Goal: Communication & Community: Answer question/provide support

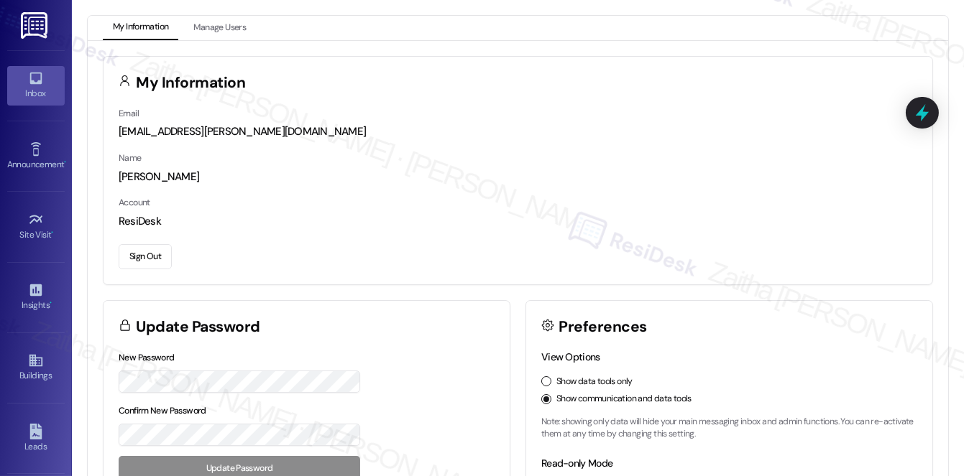
click at [44, 85] on link "Inbox" at bounding box center [35, 85] width 57 height 39
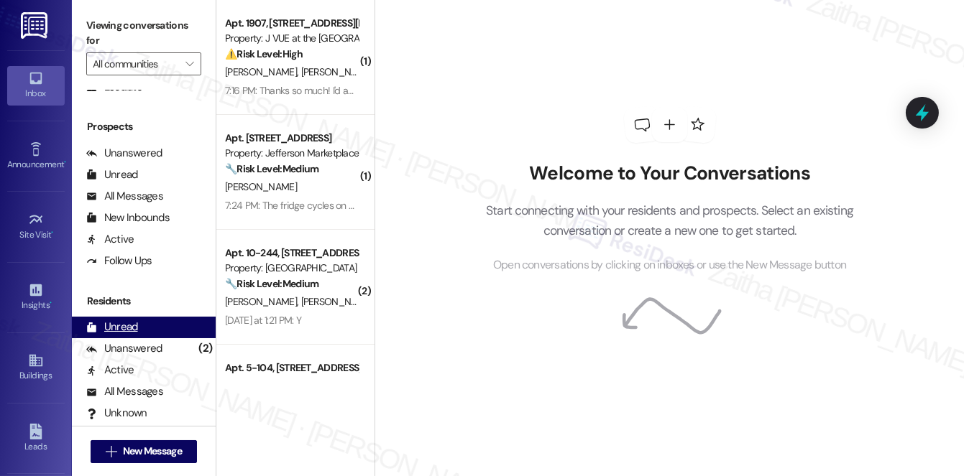
scroll to position [193, 0]
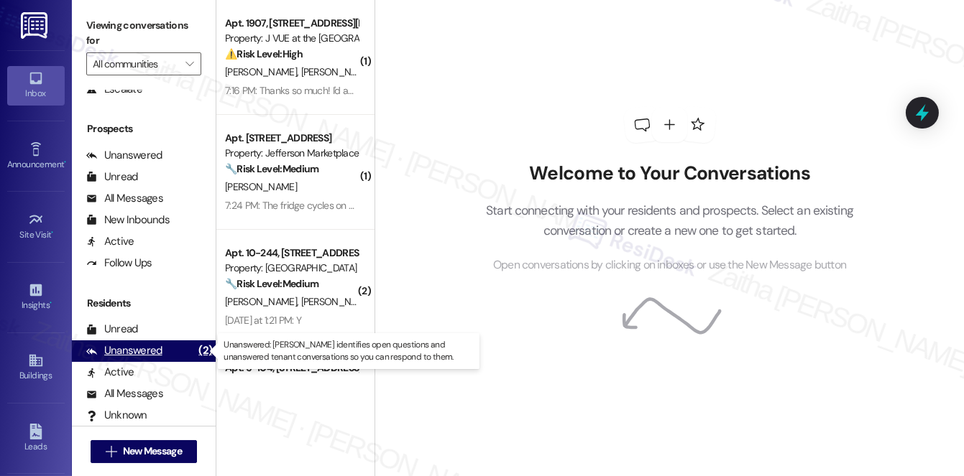
click at [124, 353] on div "Unanswered" at bounding box center [124, 351] width 76 height 15
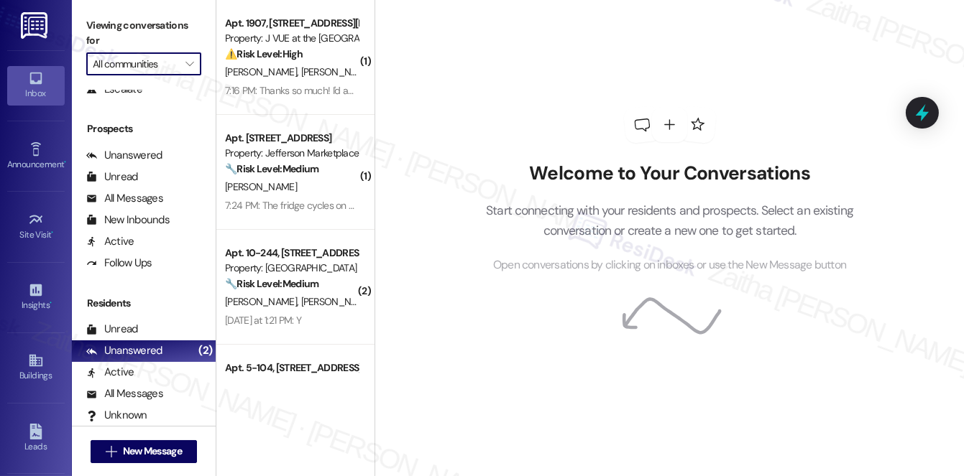
click at [170, 75] on input "All communities" at bounding box center [136, 63] width 86 height 23
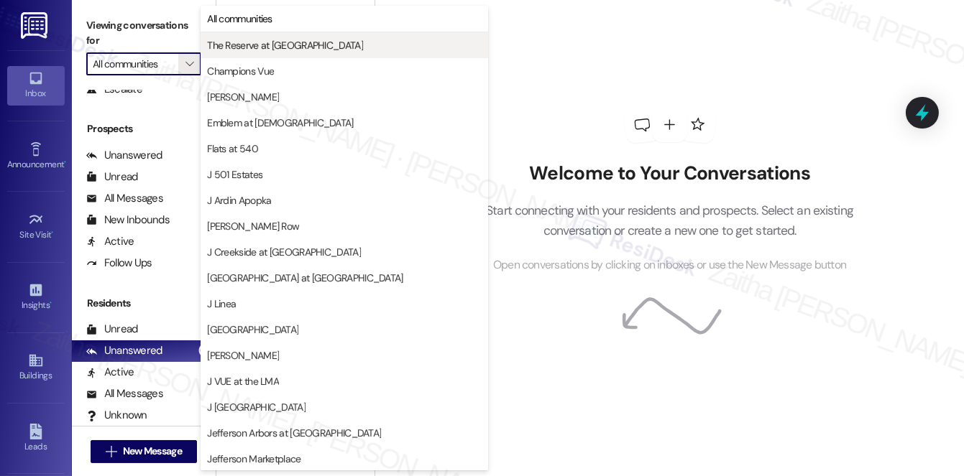
click at [245, 37] on button "The Reserve at [GEOGRAPHIC_DATA]" at bounding box center [344, 45] width 287 height 26
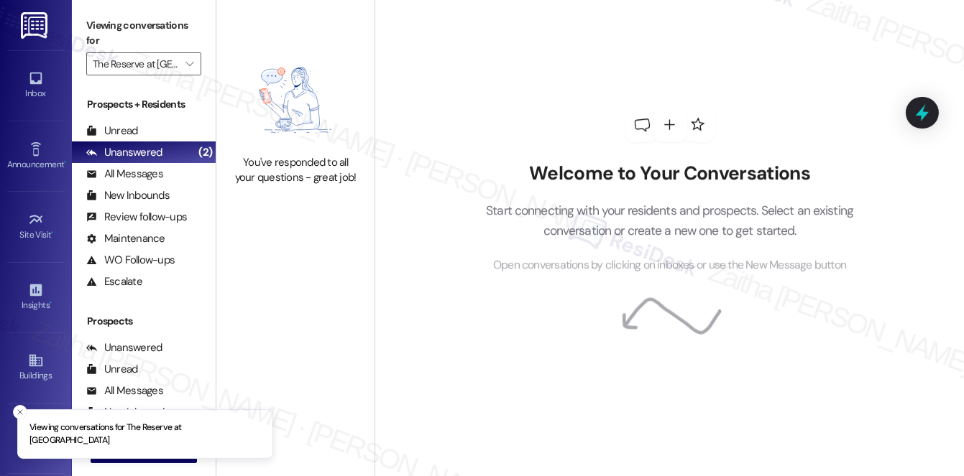
type input "The Reserve at [GEOGRAPHIC_DATA]"
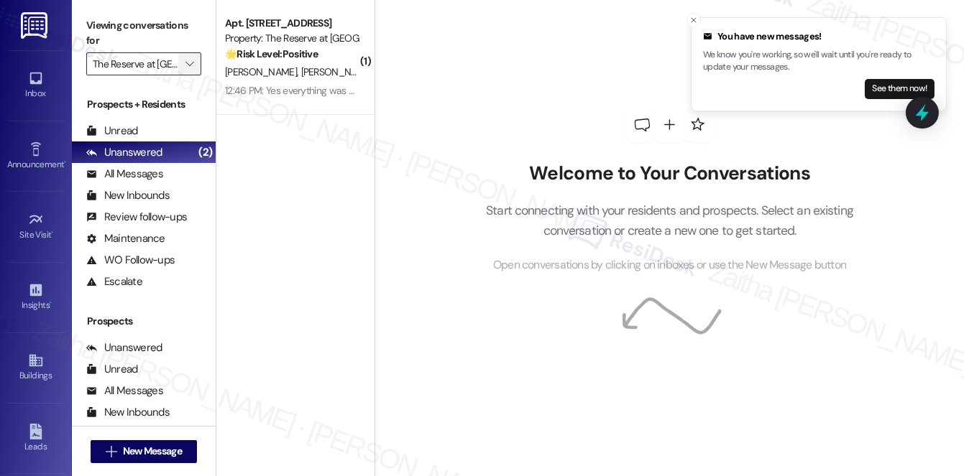
click at [180, 63] on button "" at bounding box center [189, 63] width 23 height 23
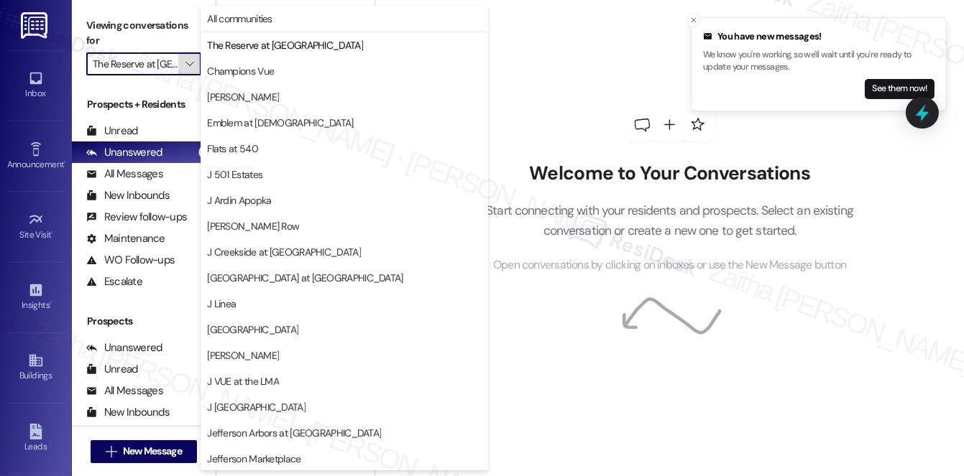
scroll to position [0, 24]
click at [253, 21] on span "All communities" at bounding box center [239, 18] width 65 height 14
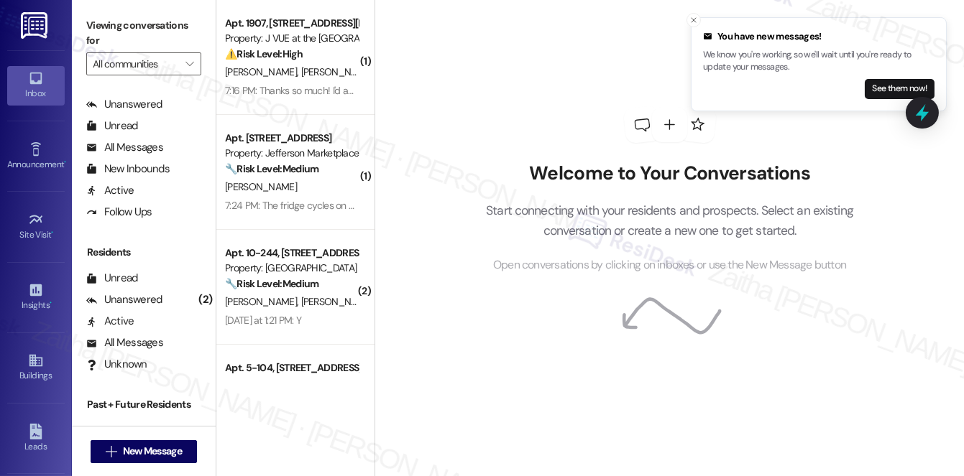
scroll to position [257, 0]
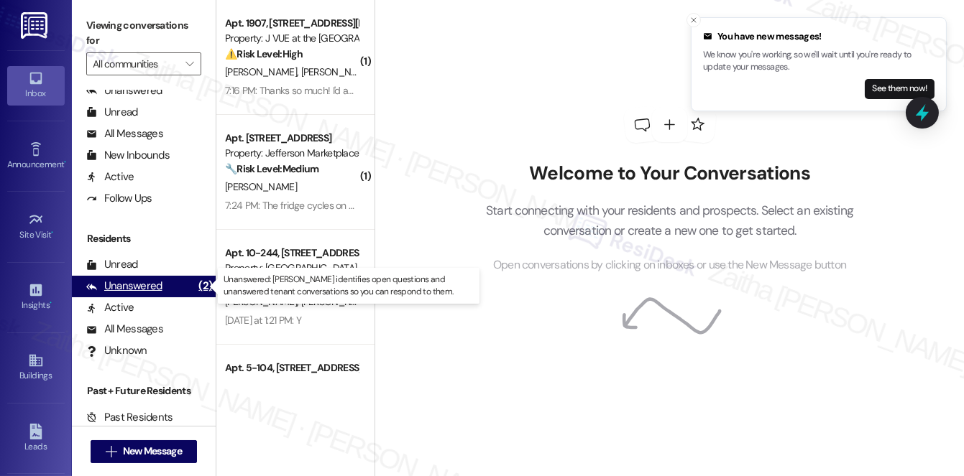
click at [155, 280] on div "Unanswered" at bounding box center [124, 286] width 76 height 15
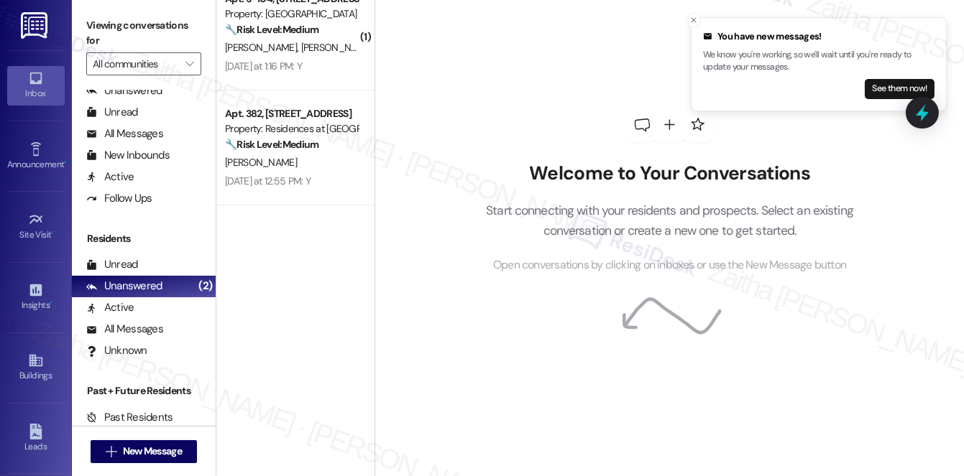
scroll to position [0, 0]
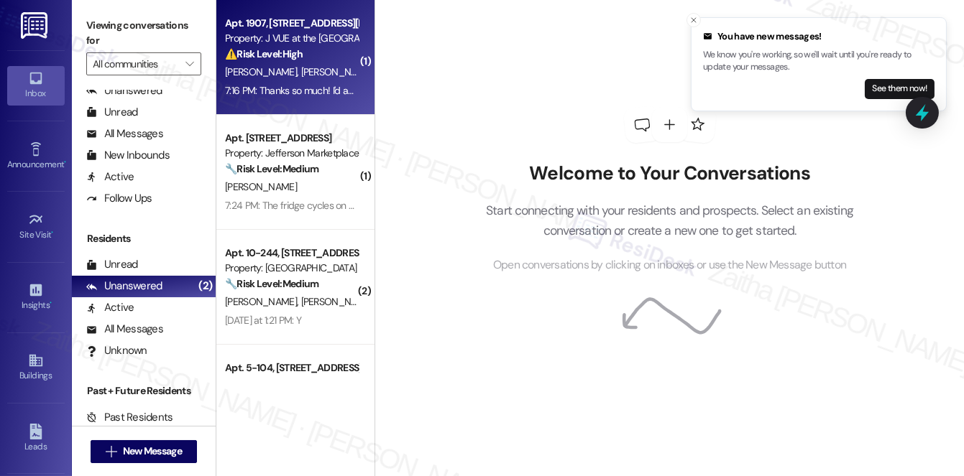
click at [321, 60] on div "⚠️ Risk Level: High The resident reports that their AC is not working and the u…" at bounding box center [291, 54] width 133 height 15
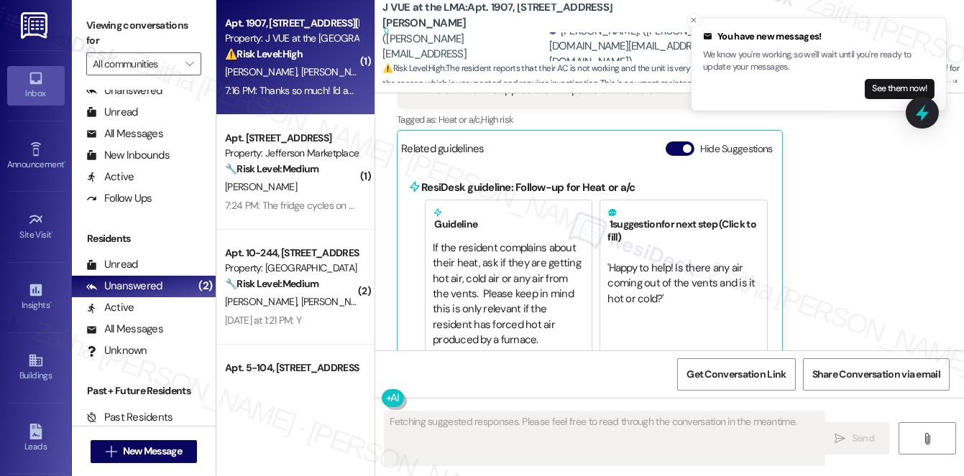
scroll to position [1680, 0]
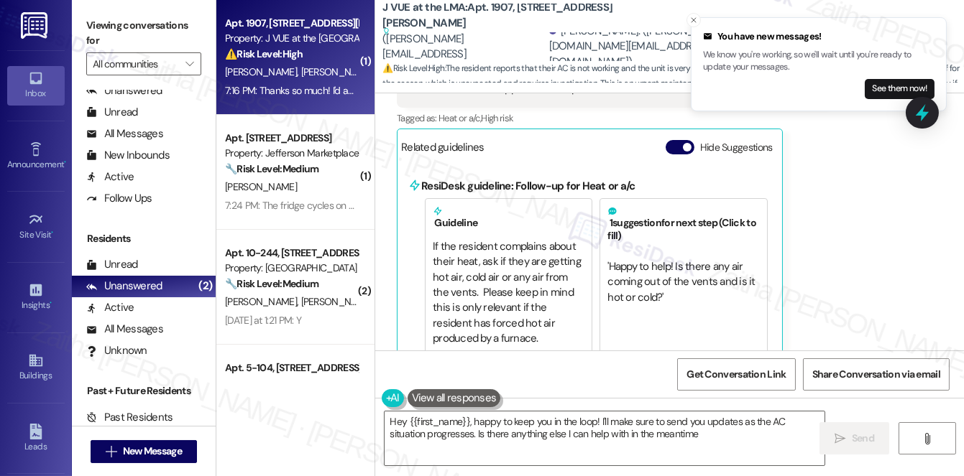
type textarea "Hey {{first_name}}, happy to keep you in the loop! I'll make sure to send you u…"
click at [676, 140] on button "Hide Suggestions" at bounding box center [679, 147] width 29 height 14
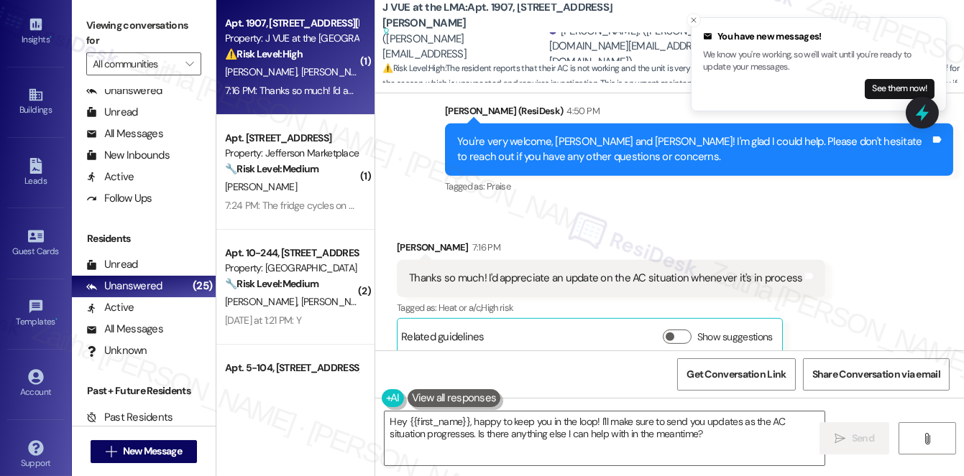
scroll to position [274, 0]
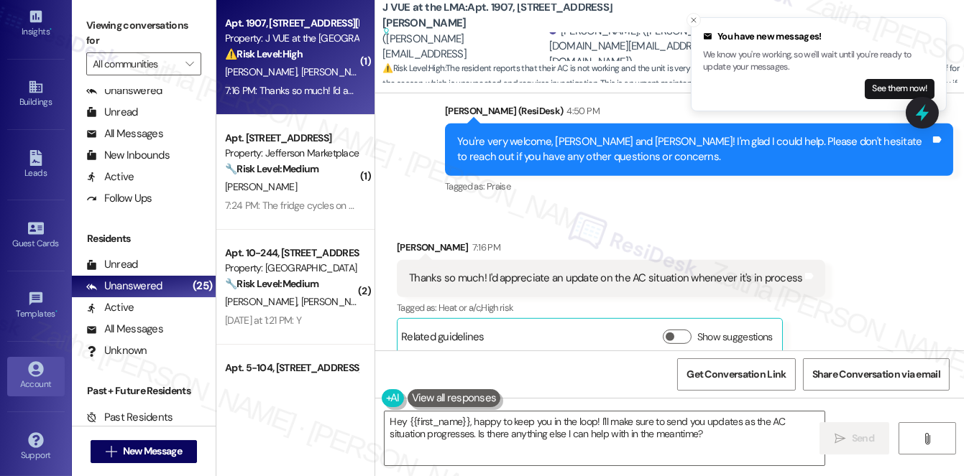
click at [40, 369] on icon at bounding box center [36, 369] width 16 height 16
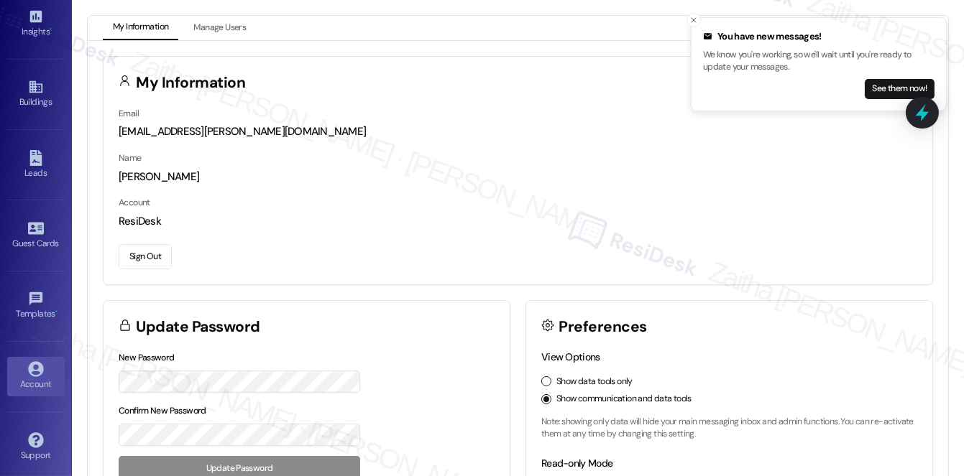
click at [149, 261] on button "Sign Out" at bounding box center [145, 256] width 53 height 25
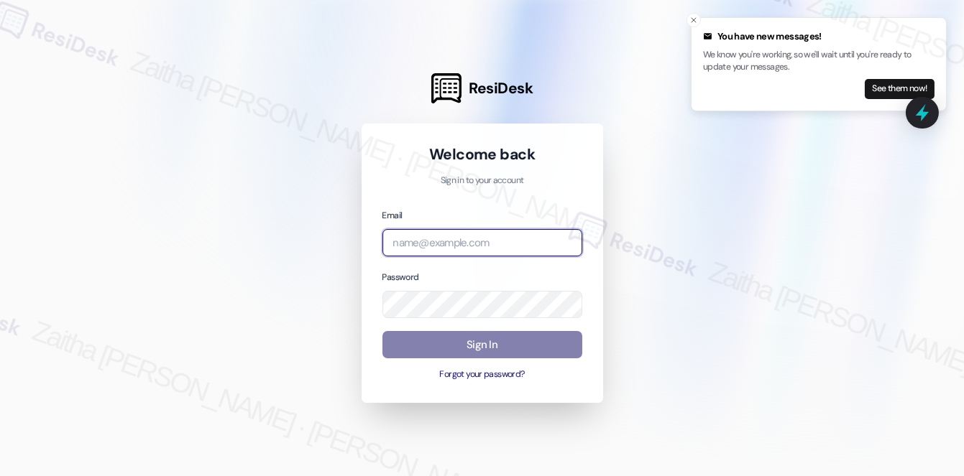
click at [440, 241] on input "email" at bounding box center [482, 243] width 200 height 28
type input "automated-surveys-a_c_lewis-zaitha.mae.[PERSON_NAME]@a_c_[DOMAIN_NAME]"
